Goal: Find specific page/section: Find specific page/section

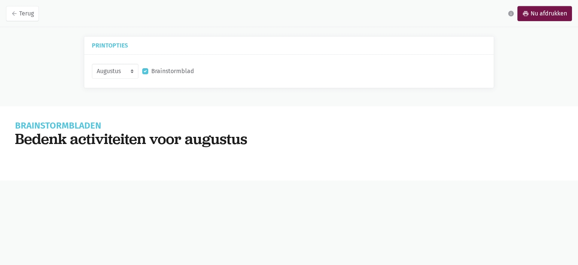
click at [165, 66] on label "Brainstormblad" at bounding box center [172, 71] width 43 height 10
click at [148, 66] on input "Brainstormblad" at bounding box center [145, 70] width 6 height 8
checkbox input "false"
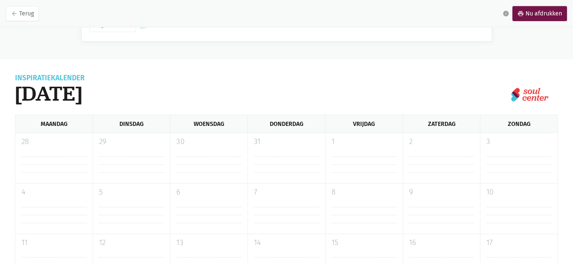
scroll to position [41, 0]
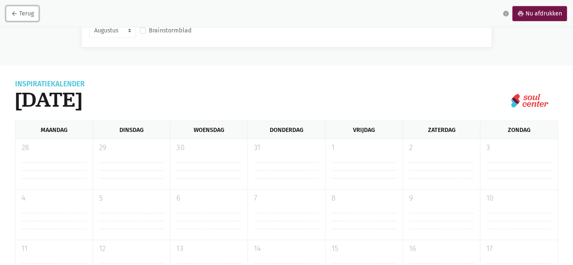
click at [19, 17] on link "arrow_back Terug" at bounding box center [22, 13] width 33 height 15
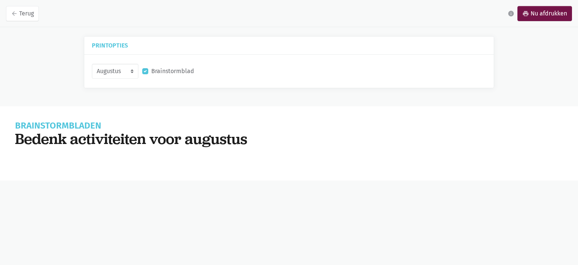
click at [175, 70] on label "Brainstormblad" at bounding box center [172, 71] width 43 height 10
click at [148, 70] on input "Brainstormblad" at bounding box center [145, 70] width 6 height 8
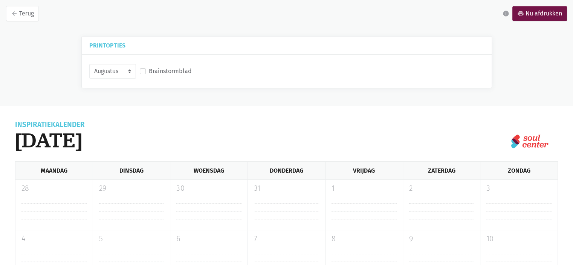
click at [169, 73] on label "Brainstormblad" at bounding box center [170, 71] width 43 height 10
click at [146, 73] on input "Brainstormblad" at bounding box center [143, 70] width 6 height 8
checkbox input "true"
